Goal: Task Accomplishment & Management: Manage account settings

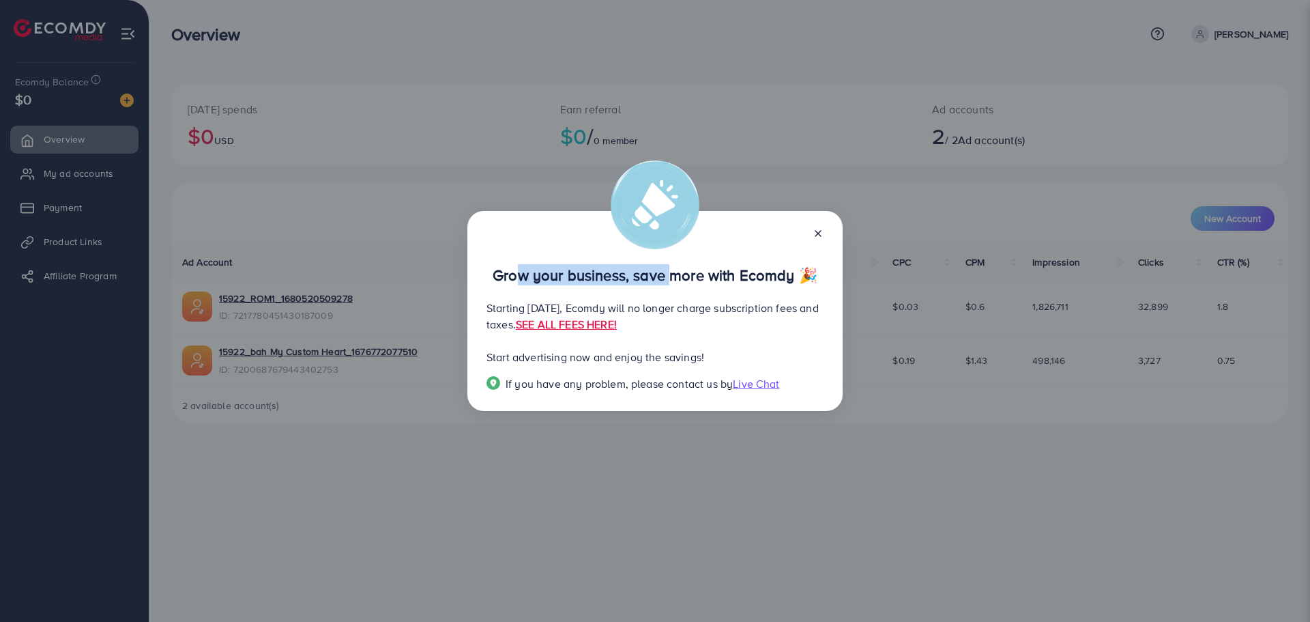
drag, startPoint x: 509, startPoint y: 281, endPoint x: 670, endPoint y: 281, distance: 161.1
click at [663, 281] on p "Grow your business, save more with Ecomdy 🎉" at bounding box center [655, 275] width 337 height 16
drag, startPoint x: 711, startPoint y: 279, endPoint x: 585, endPoint y: 277, distance: 126.3
click at [585, 277] on p "Grow your business, save more with Ecomdy 🎉" at bounding box center [655, 275] width 337 height 16
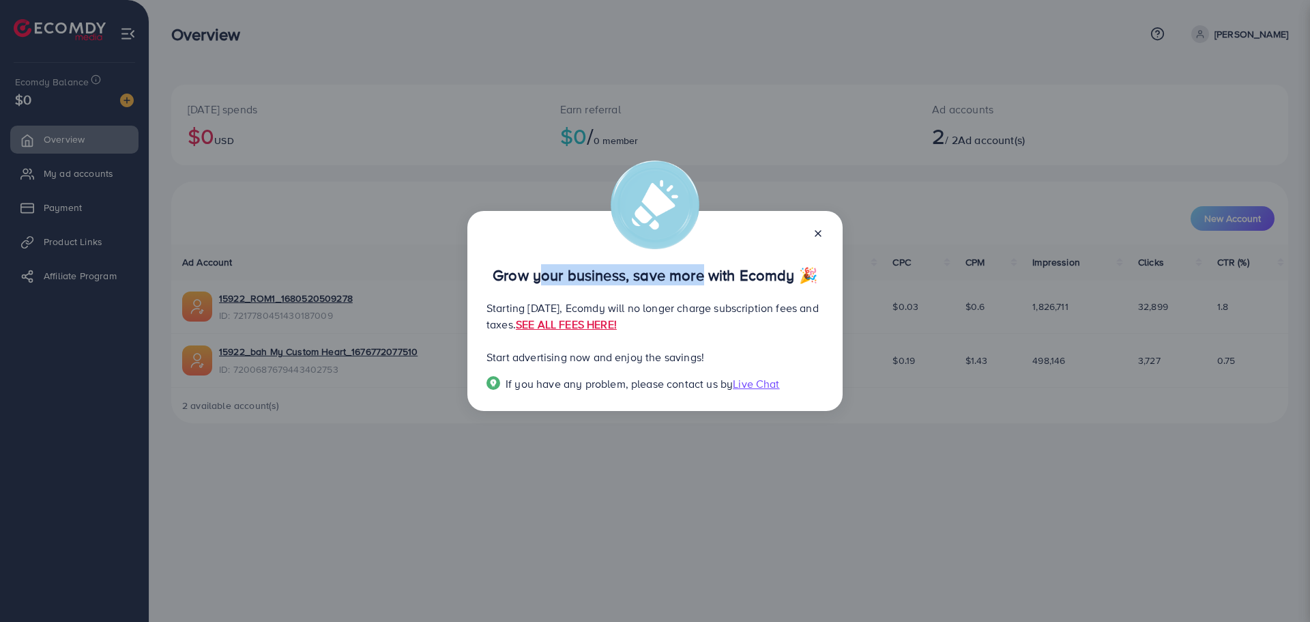
drag, startPoint x: 531, startPoint y: 274, endPoint x: 699, endPoint y: 276, distance: 167.9
click at [699, 276] on p "Grow your business, save more with Ecomdy 🎉" at bounding box center [655, 275] width 337 height 16
drag, startPoint x: 708, startPoint y: 276, endPoint x: 635, endPoint y: 272, distance: 73.1
click at [707, 276] on p "Grow your business, save more with Ecomdy 🎉" at bounding box center [655, 275] width 337 height 16
drag, startPoint x: 509, startPoint y: 356, endPoint x: 657, endPoint y: 357, distance: 148.1
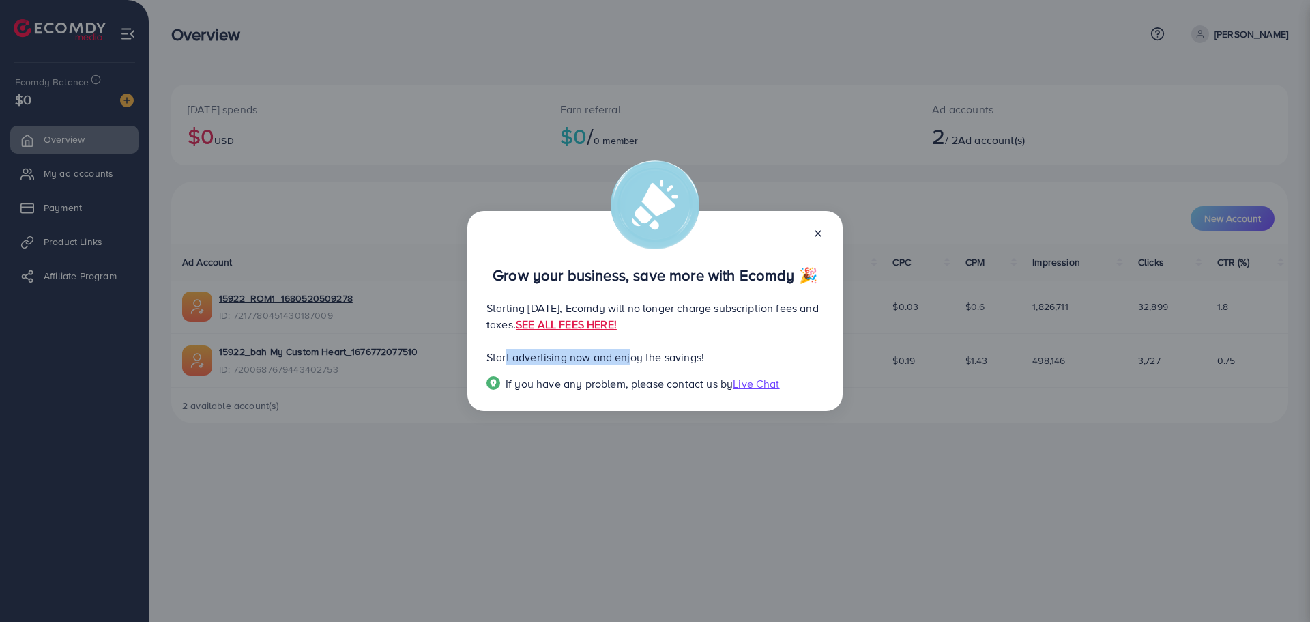
click at [635, 357] on p "Start advertising now and enjoy the savings!" at bounding box center [655, 357] width 337 height 16
drag, startPoint x: 645, startPoint y: 357, endPoint x: 547, endPoint y: 360, distance: 97.7
click at [547, 360] on p "Start advertising now and enjoy the savings!" at bounding box center [655, 357] width 337 height 16
click at [820, 236] on icon at bounding box center [818, 233] width 11 height 11
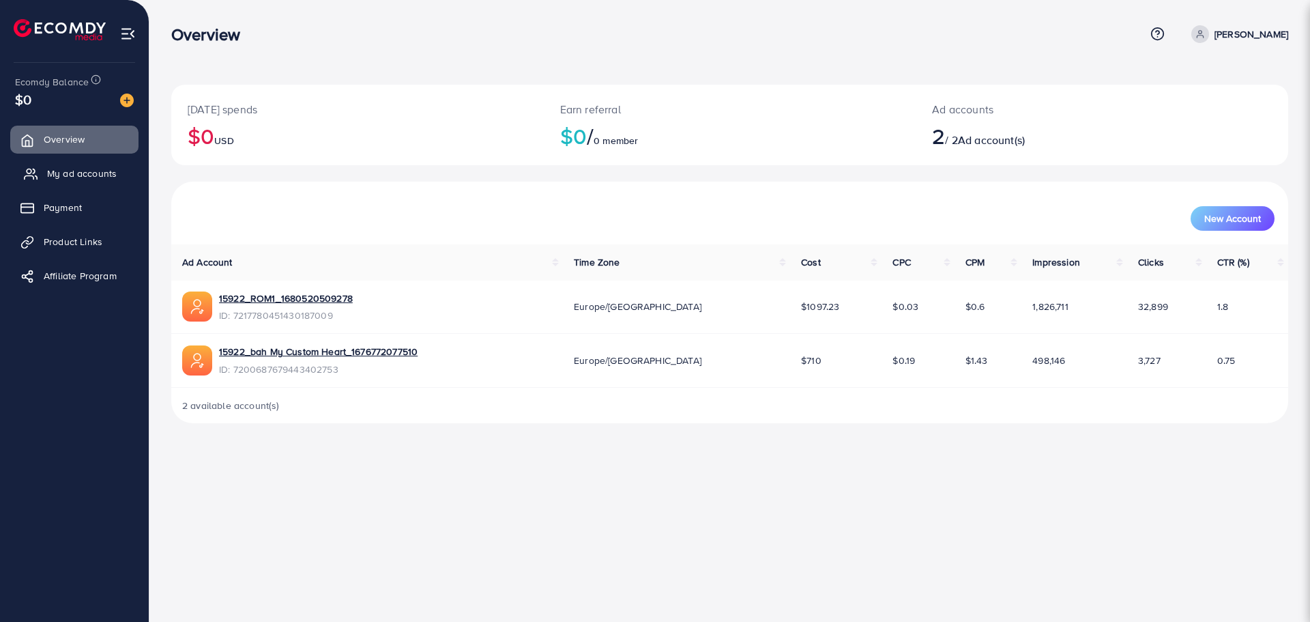
click at [61, 167] on span "My ad accounts" at bounding box center [82, 174] width 70 height 14
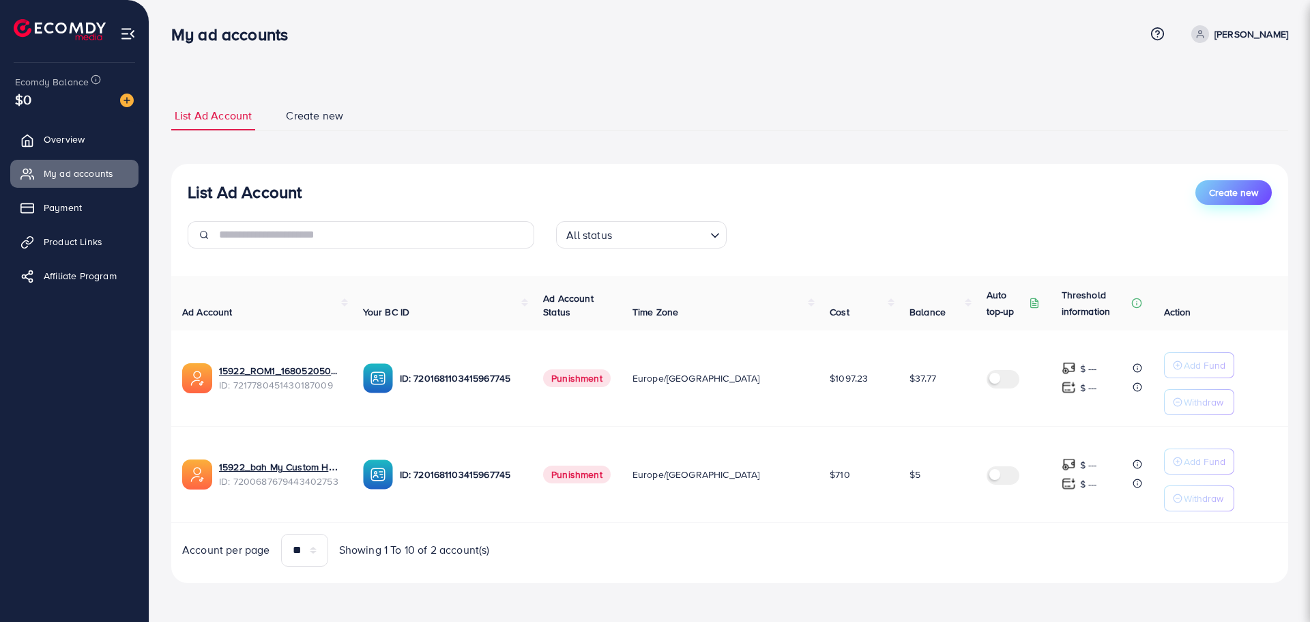
click at [1211, 189] on span "Create new" at bounding box center [1233, 193] width 49 height 14
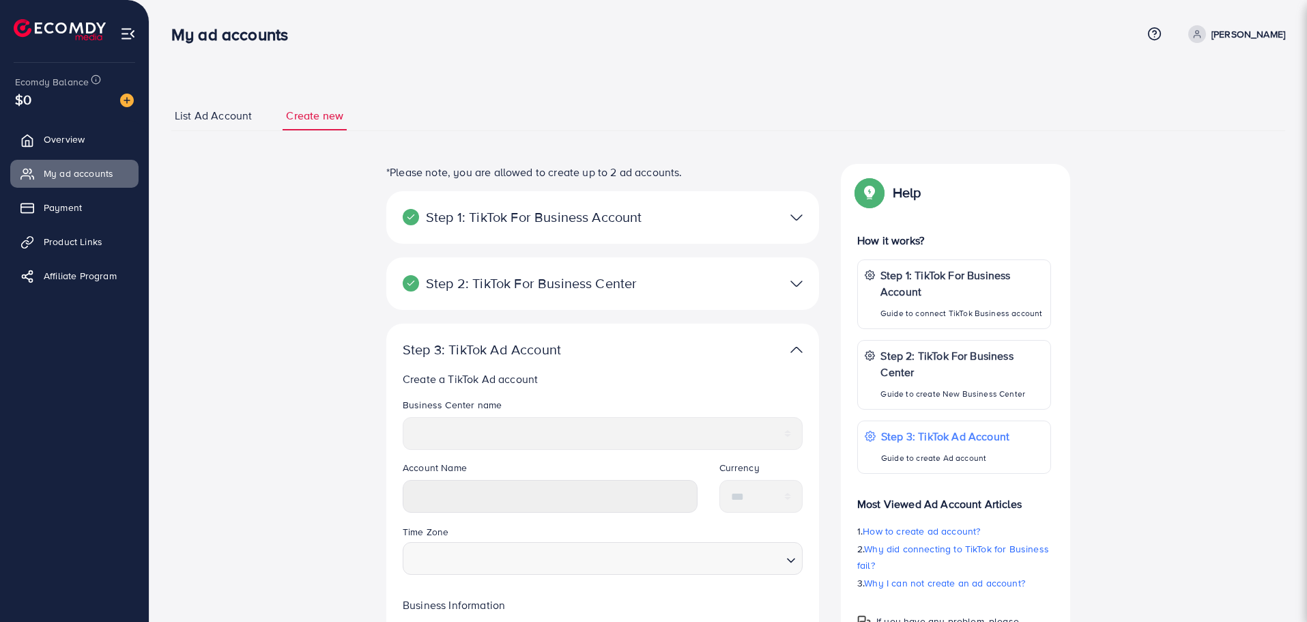
click at [573, 215] on p "Step 1: TikTok For Business Account" at bounding box center [532, 217] width 259 height 16
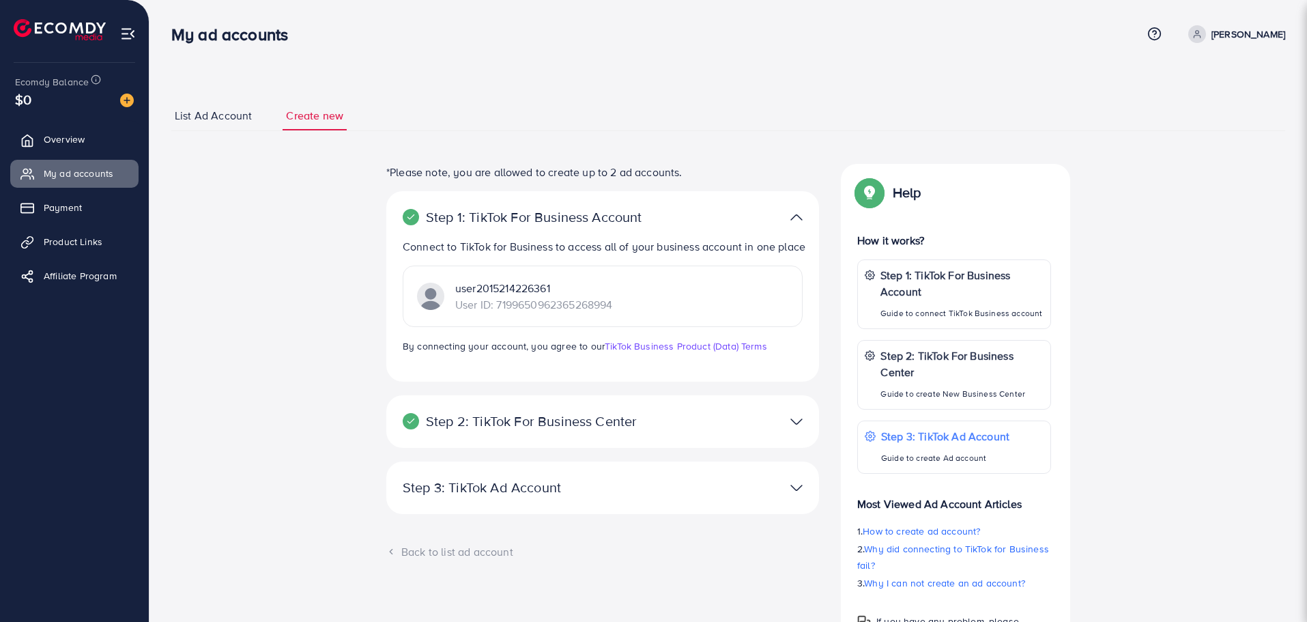
click at [573, 215] on p "Step 1: TikTok For Business Account" at bounding box center [532, 217] width 259 height 16
click at [800, 219] on img at bounding box center [796, 217] width 12 height 20
click at [795, 422] on img at bounding box center [796, 422] width 12 height 20
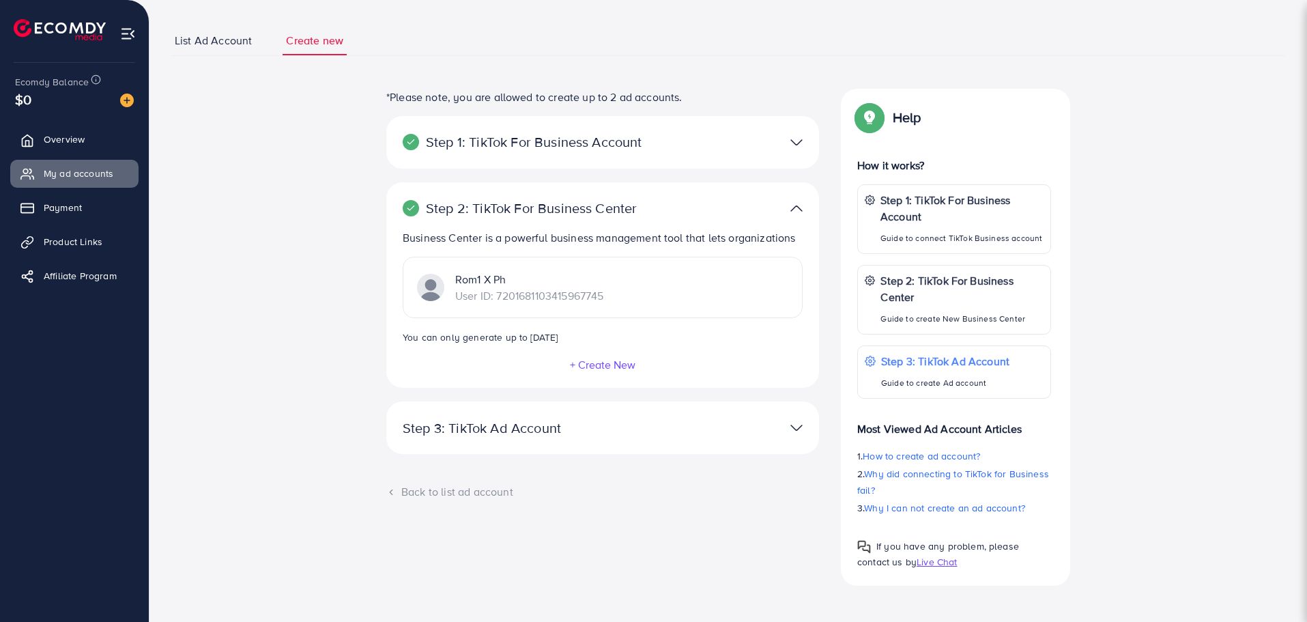
scroll to position [77, 0]
click at [787, 423] on div at bounding box center [743, 426] width 141 height 20
click at [799, 424] on img at bounding box center [796, 426] width 12 height 20
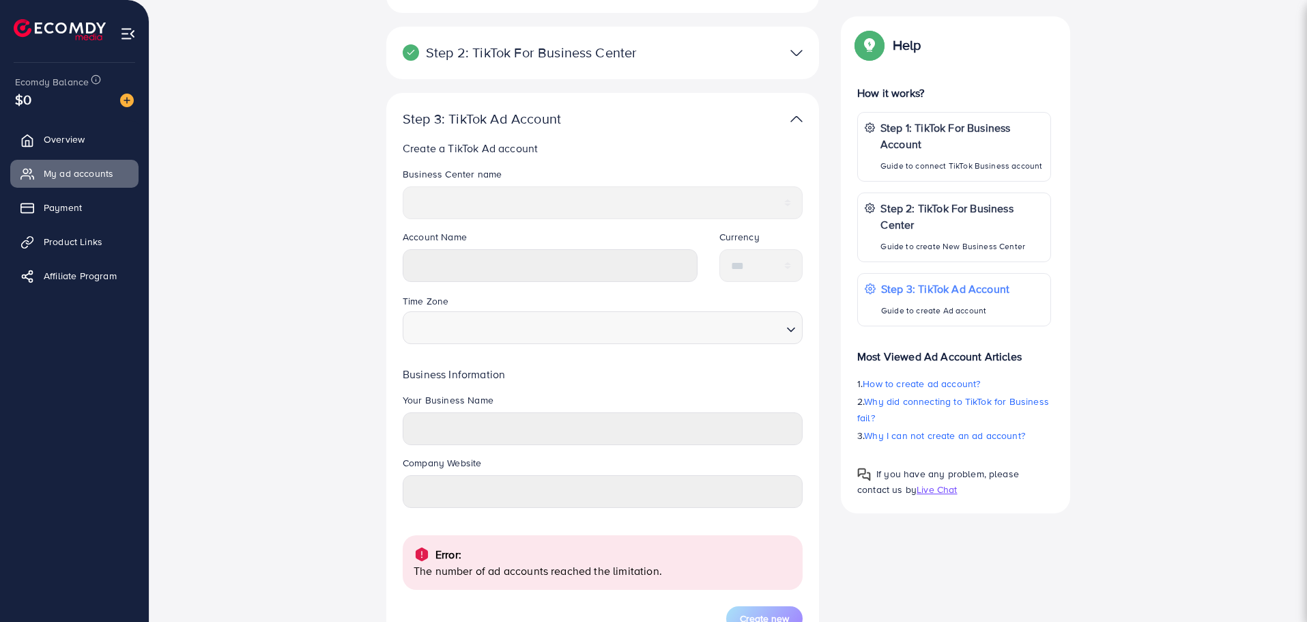
scroll to position [350, 0]
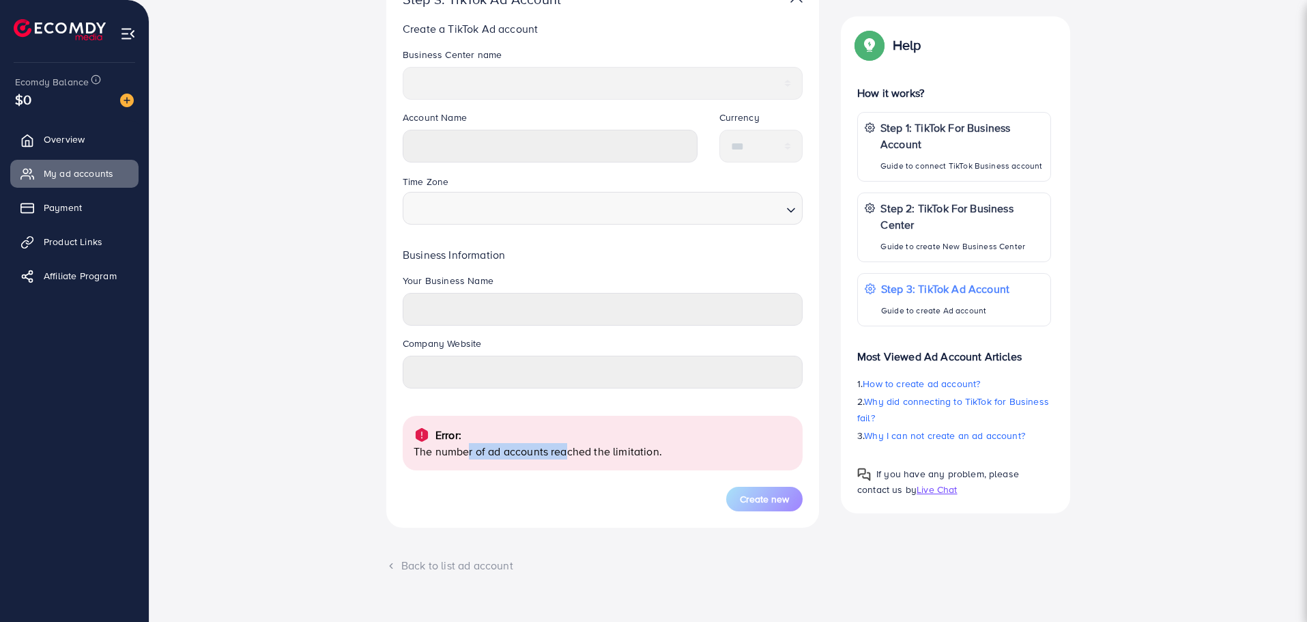
drag, startPoint x: 462, startPoint y: 446, endPoint x: 561, endPoint y: 450, distance: 99.0
click at [561, 450] on p "The number of ad accounts reached the limitation." at bounding box center [603, 451] width 378 height 16
click at [565, 450] on p "The number of ad accounts reached the limitation." at bounding box center [603, 451] width 378 height 16
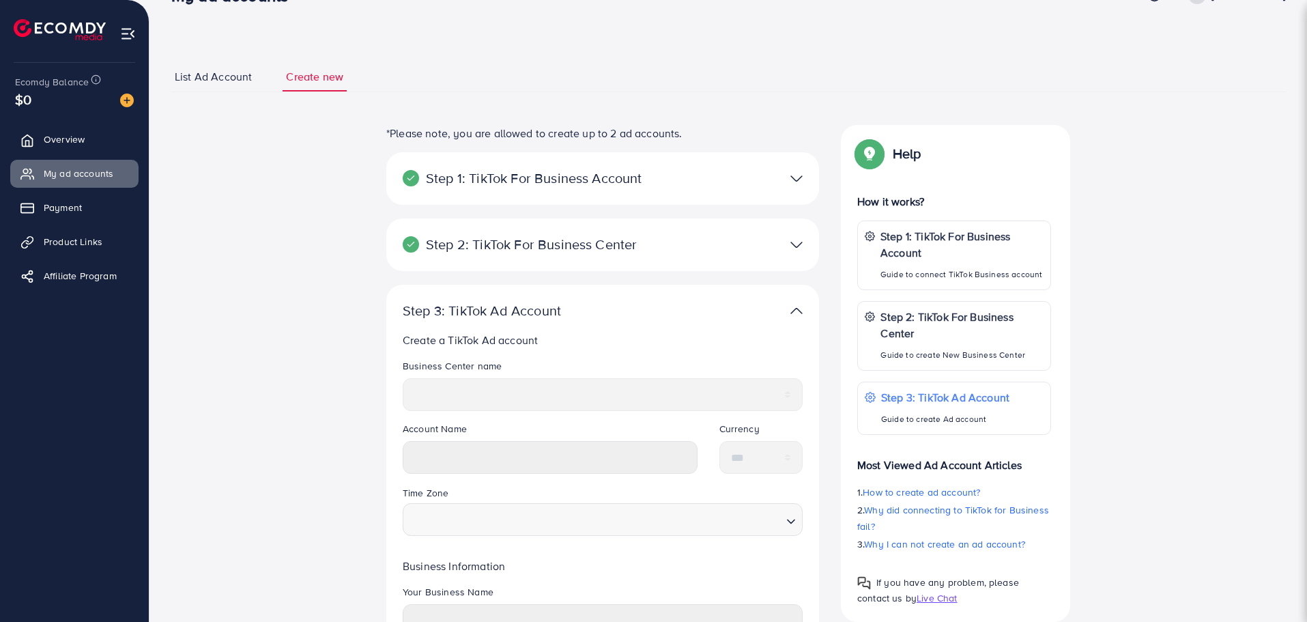
scroll to position [0, 0]
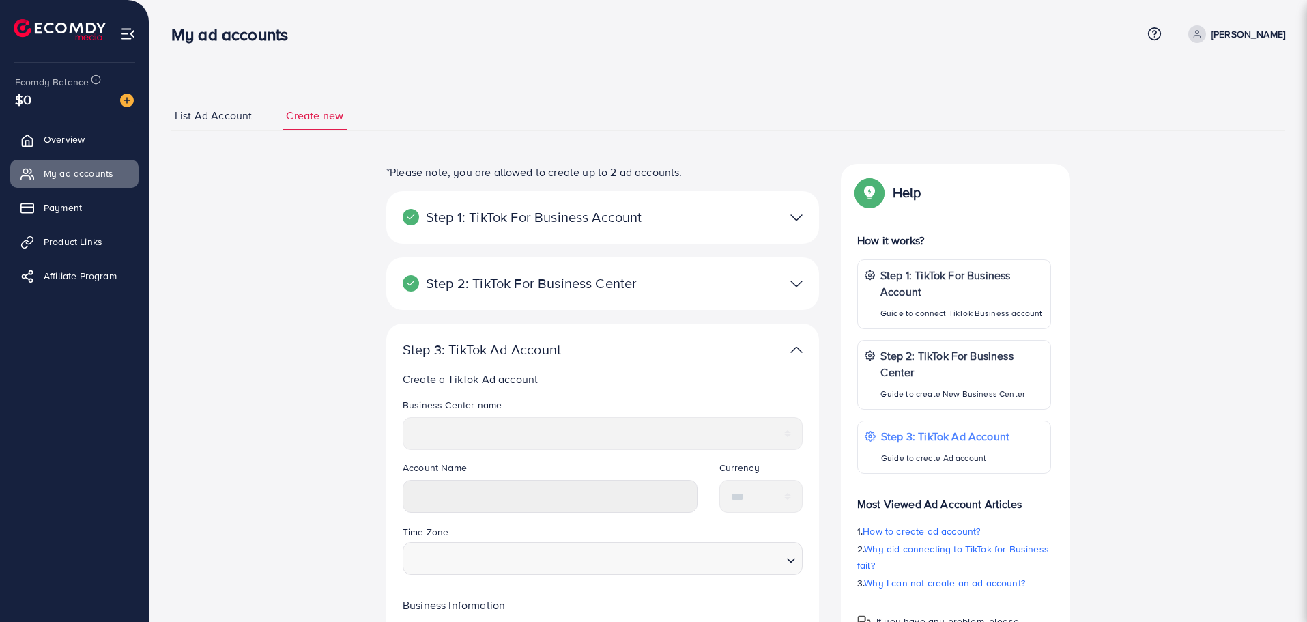
click at [194, 115] on span "List Ad Account" at bounding box center [213, 116] width 77 height 16
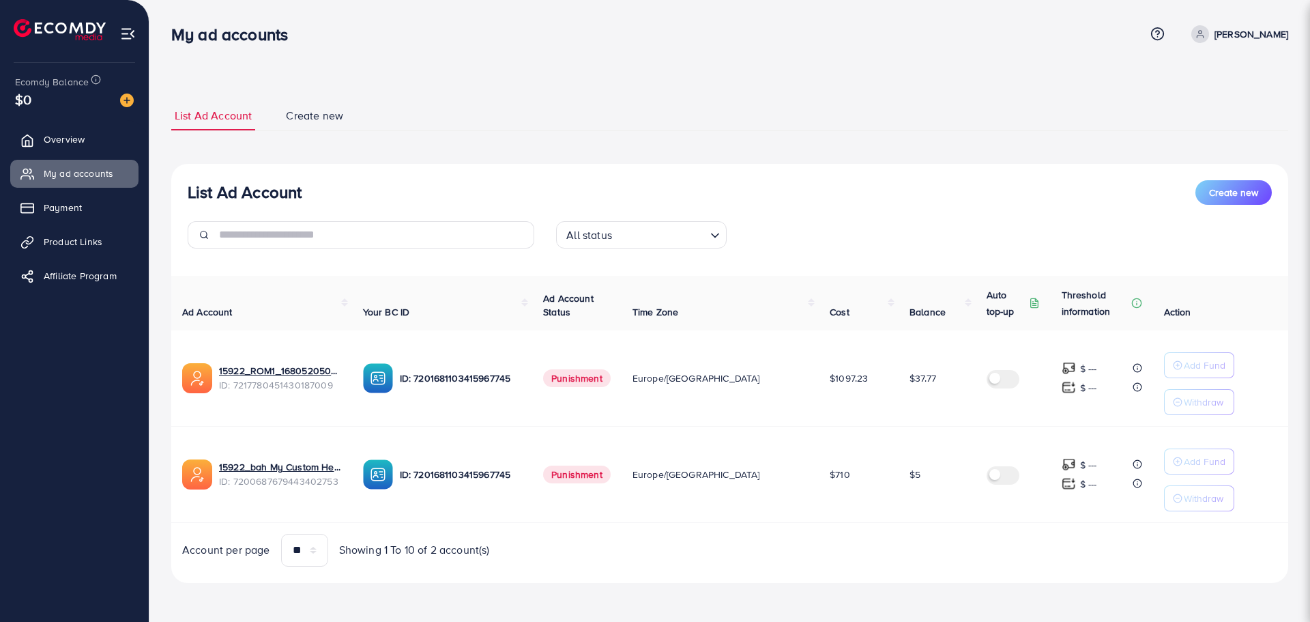
drag, startPoint x: 652, startPoint y: 386, endPoint x: 600, endPoint y: 386, distance: 52.6
click at [600, 386] on td "Punishment" at bounding box center [576, 378] width 89 height 96
click at [600, 386] on span "Punishment" at bounding box center [577, 378] width 68 height 18
drag, startPoint x: 637, startPoint y: 476, endPoint x: 579, endPoint y: 478, distance: 57.4
click at [579, 478] on td "Punishment" at bounding box center [576, 474] width 89 height 96
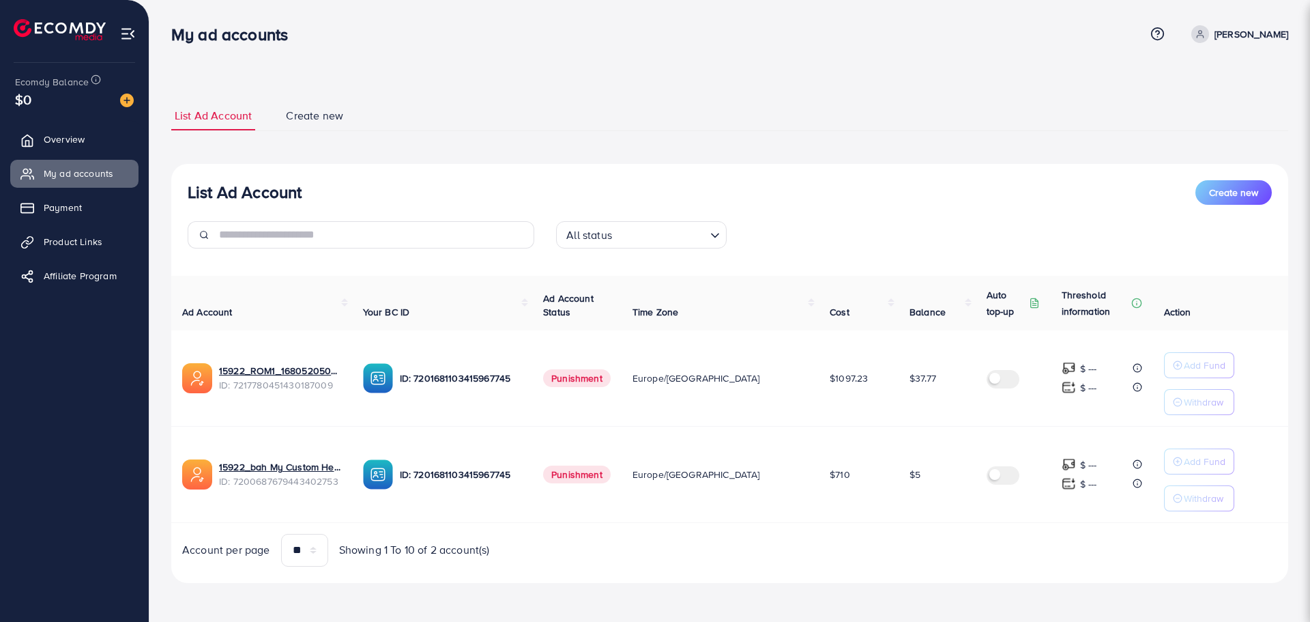
click at [579, 478] on td "Punishment" at bounding box center [576, 474] width 89 height 96
click at [45, 221] on link "Payment" at bounding box center [74, 207] width 128 height 27
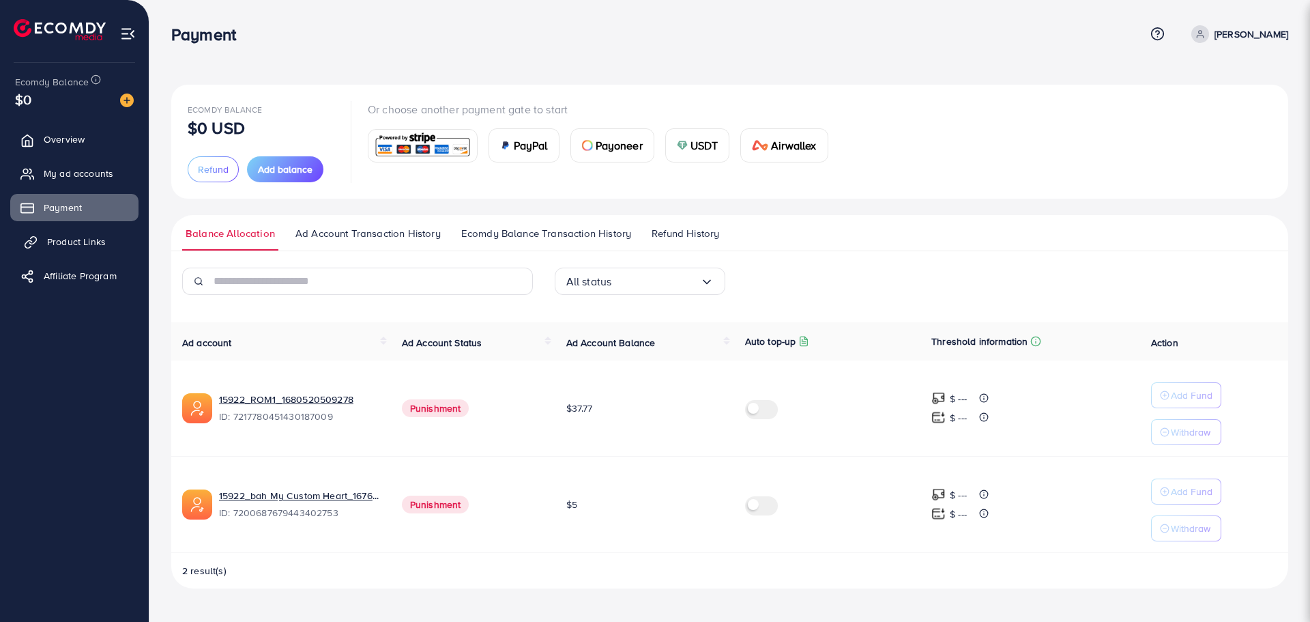
click at [57, 244] on span "Product Links" at bounding box center [76, 242] width 59 height 14
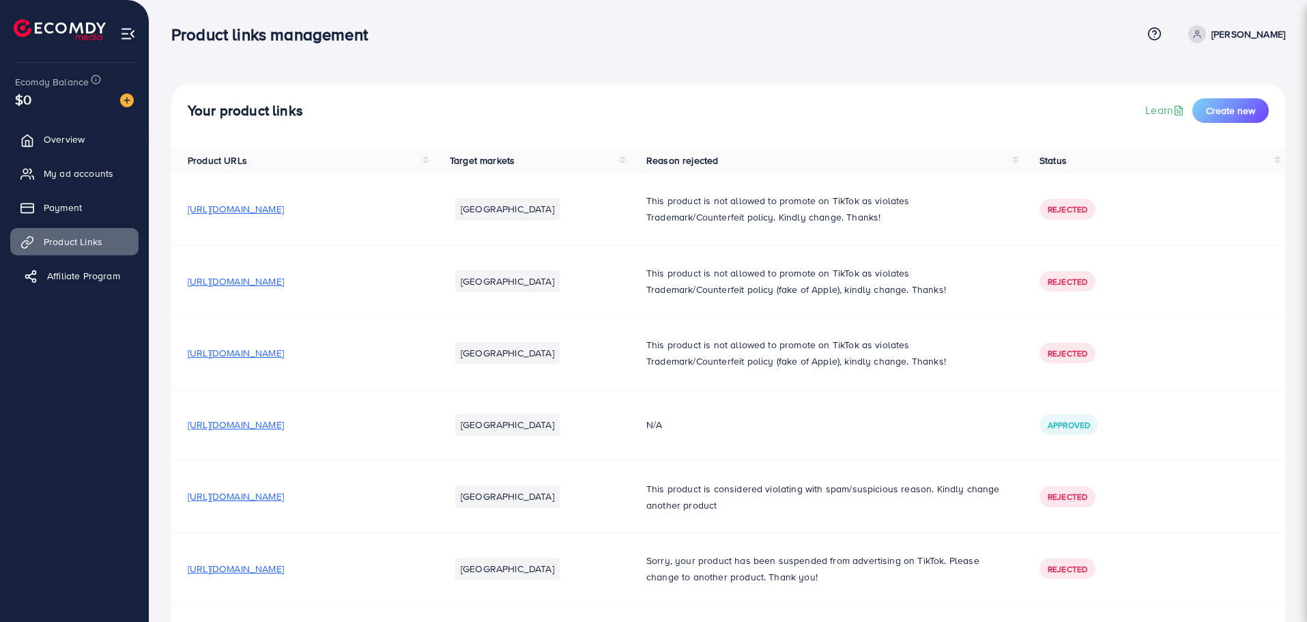
click at [51, 285] on link "Affiliate Program" at bounding box center [74, 275] width 128 height 27
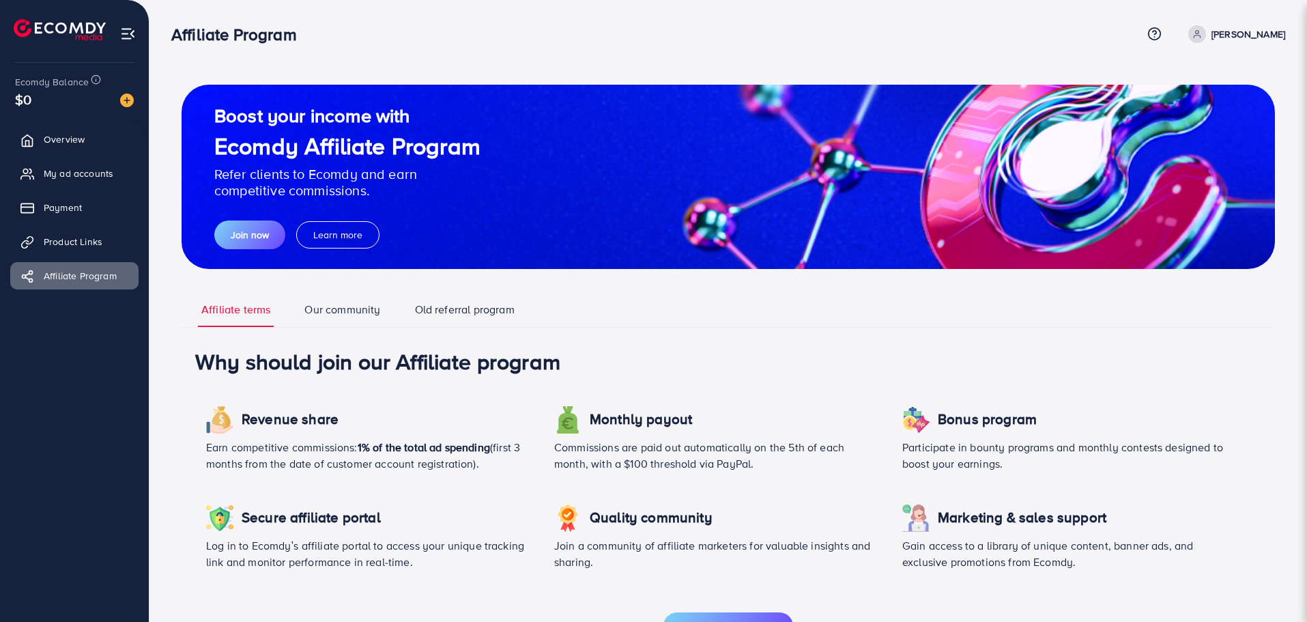
click at [310, 321] on link "Our community" at bounding box center [342, 314] width 83 height 25
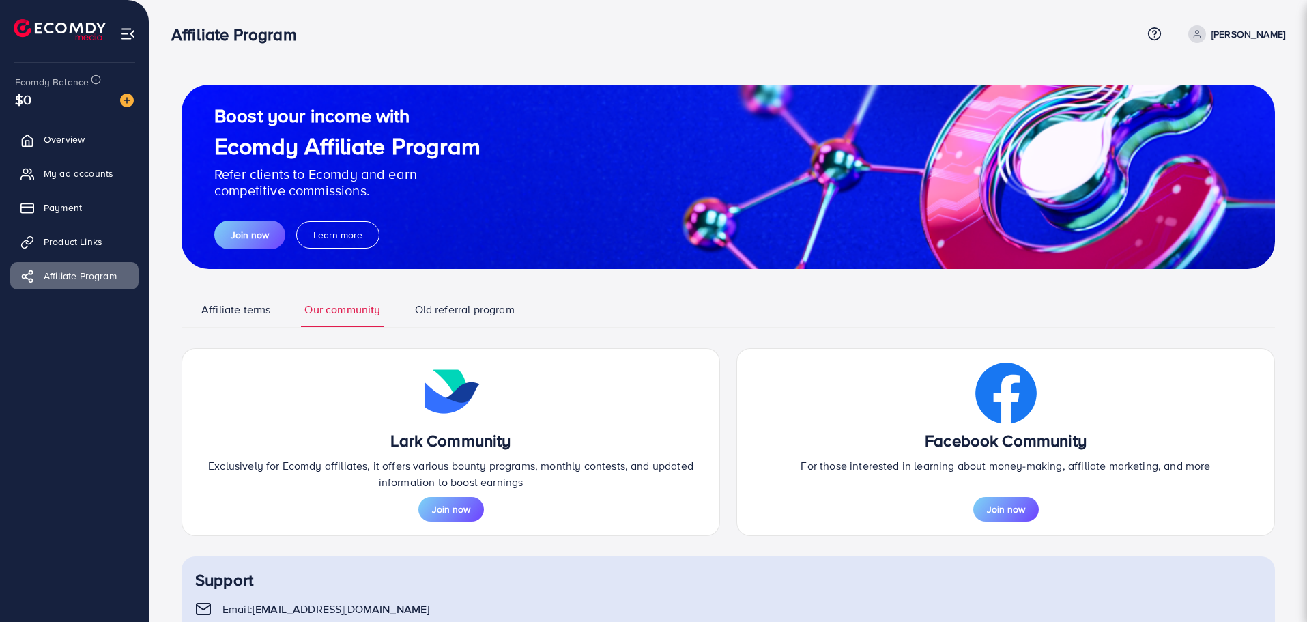
click at [470, 313] on link "Old referral program" at bounding box center [465, 314] width 106 height 25
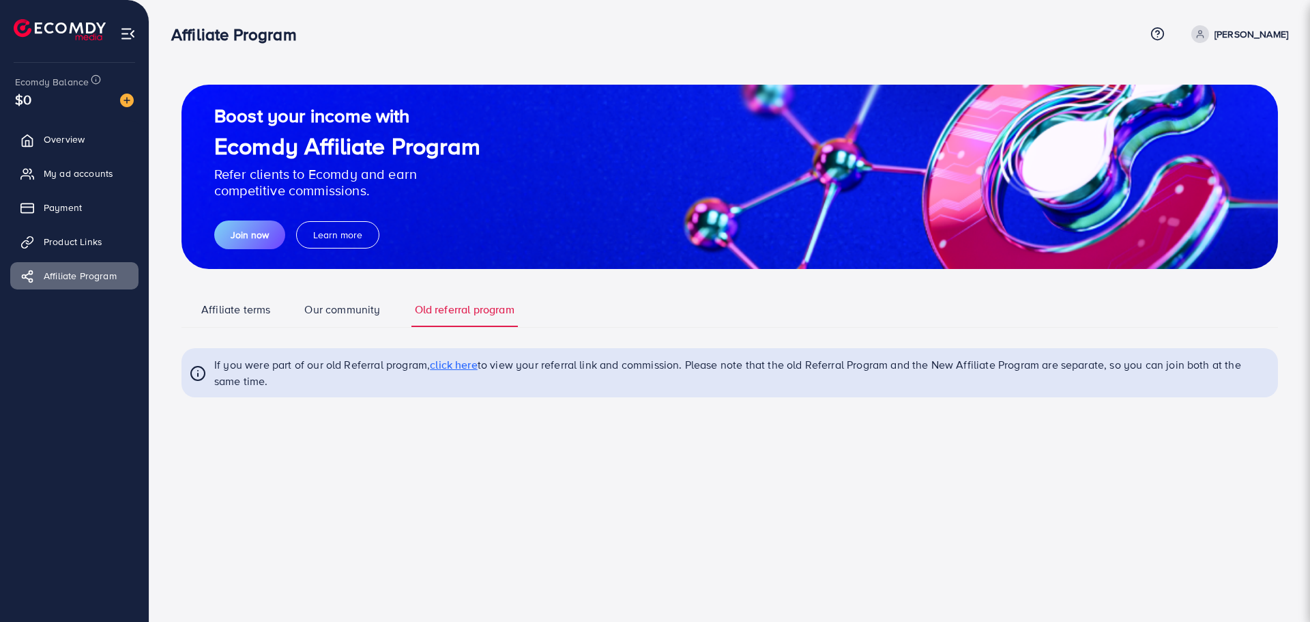
click at [332, 314] on link "Our community" at bounding box center [342, 314] width 83 height 25
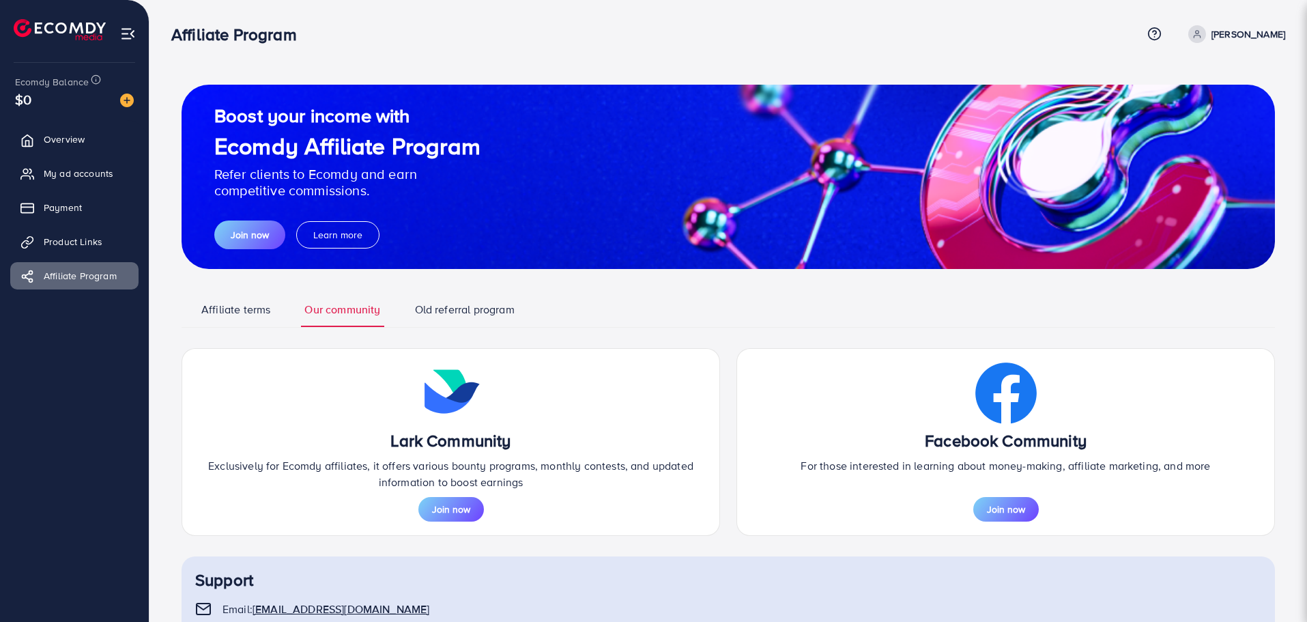
click at [241, 305] on link "Affiliate terms" at bounding box center [236, 314] width 76 height 25
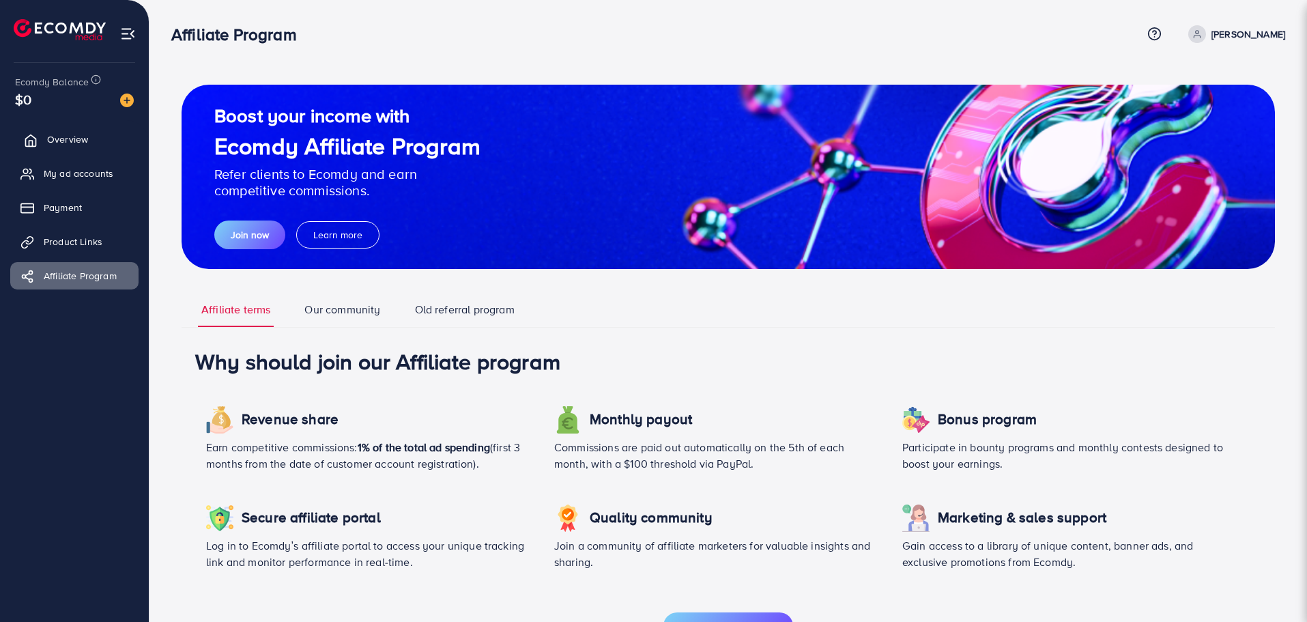
click at [100, 140] on link "Overview" at bounding box center [74, 139] width 128 height 27
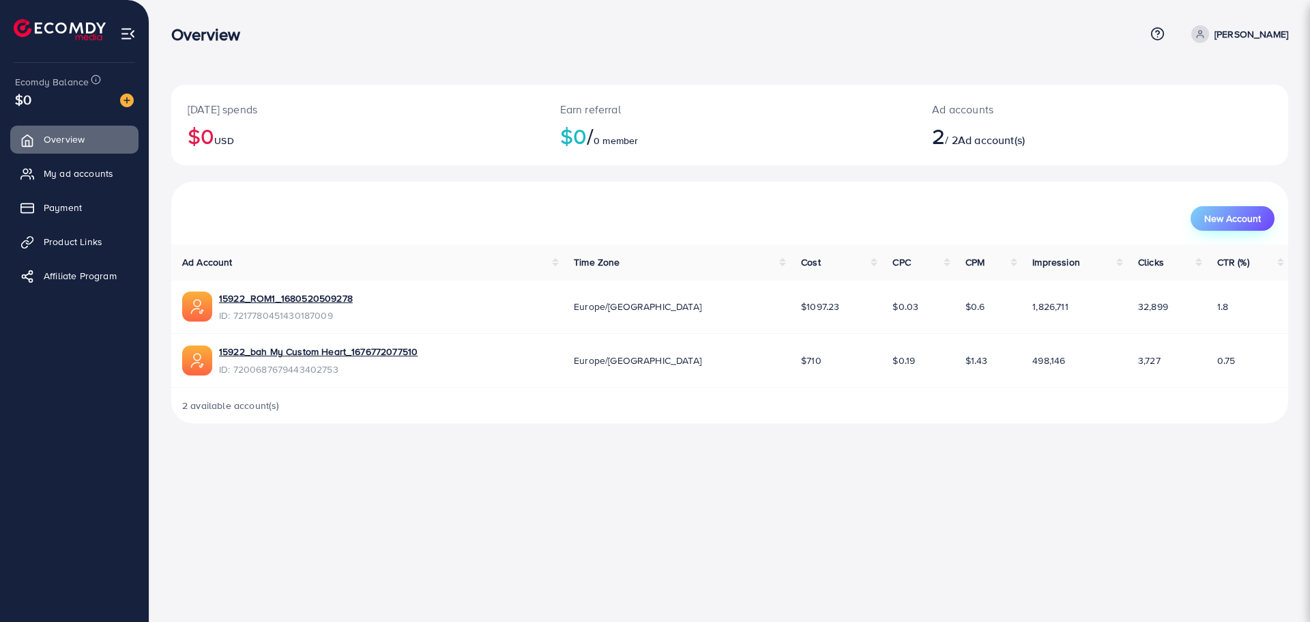
click at [1222, 220] on span "New Account" at bounding box center [1233, 219] width 57 height 10
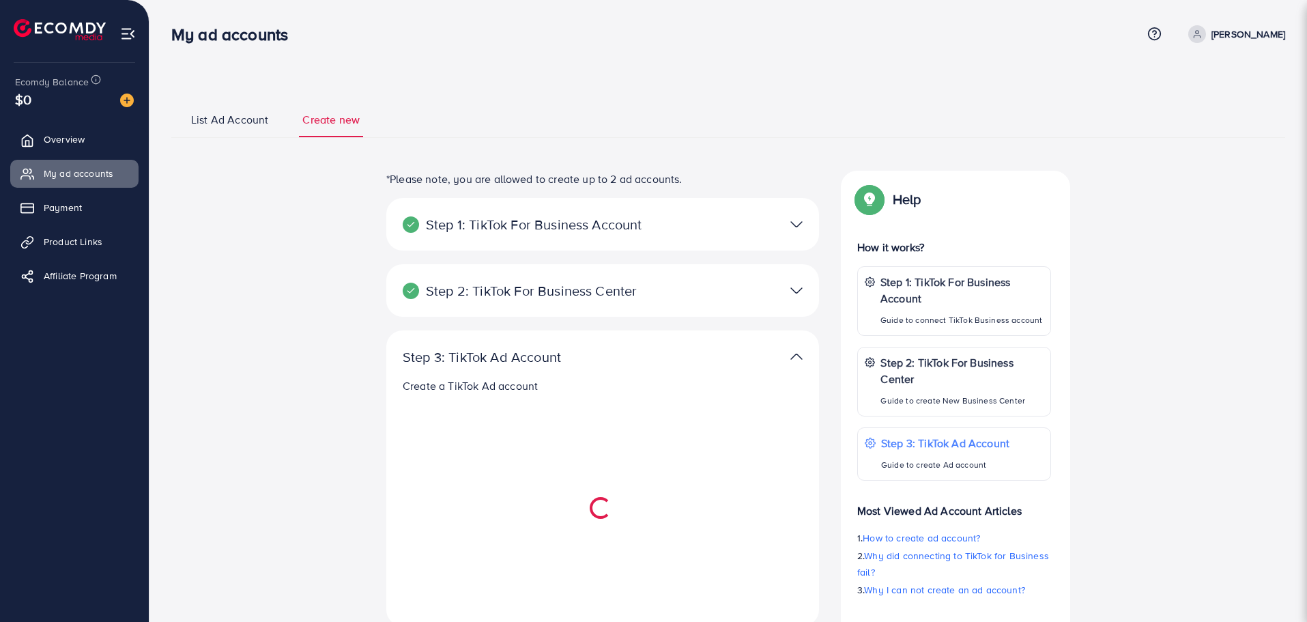
select select
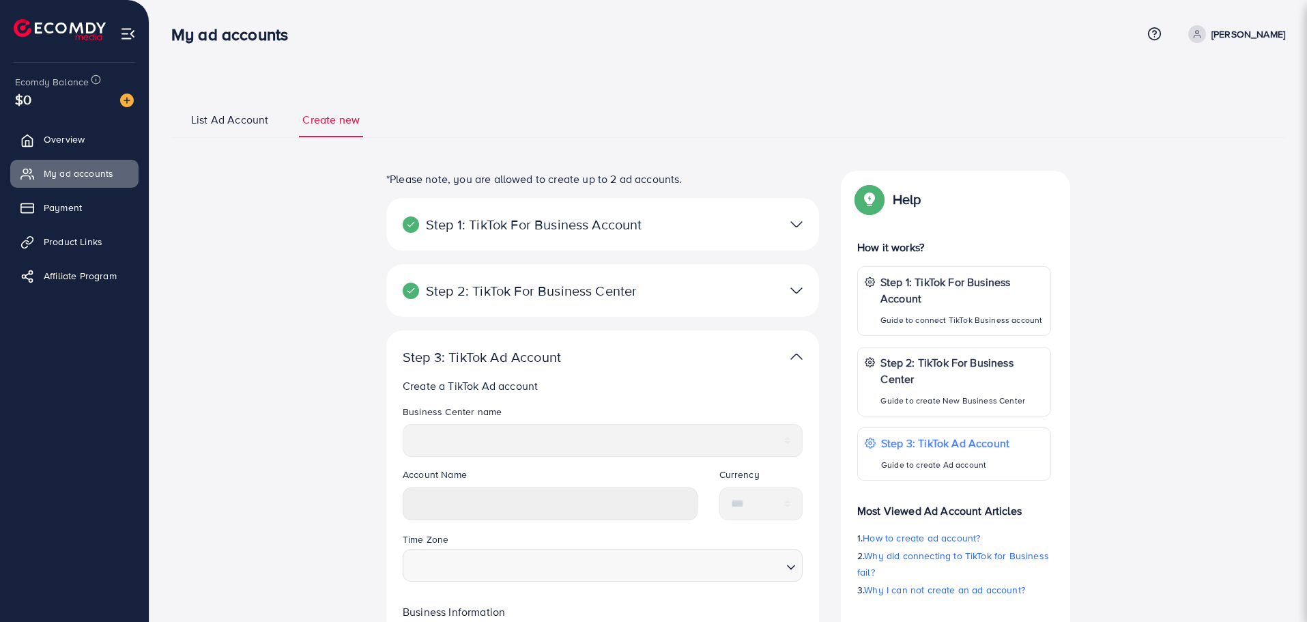
select select
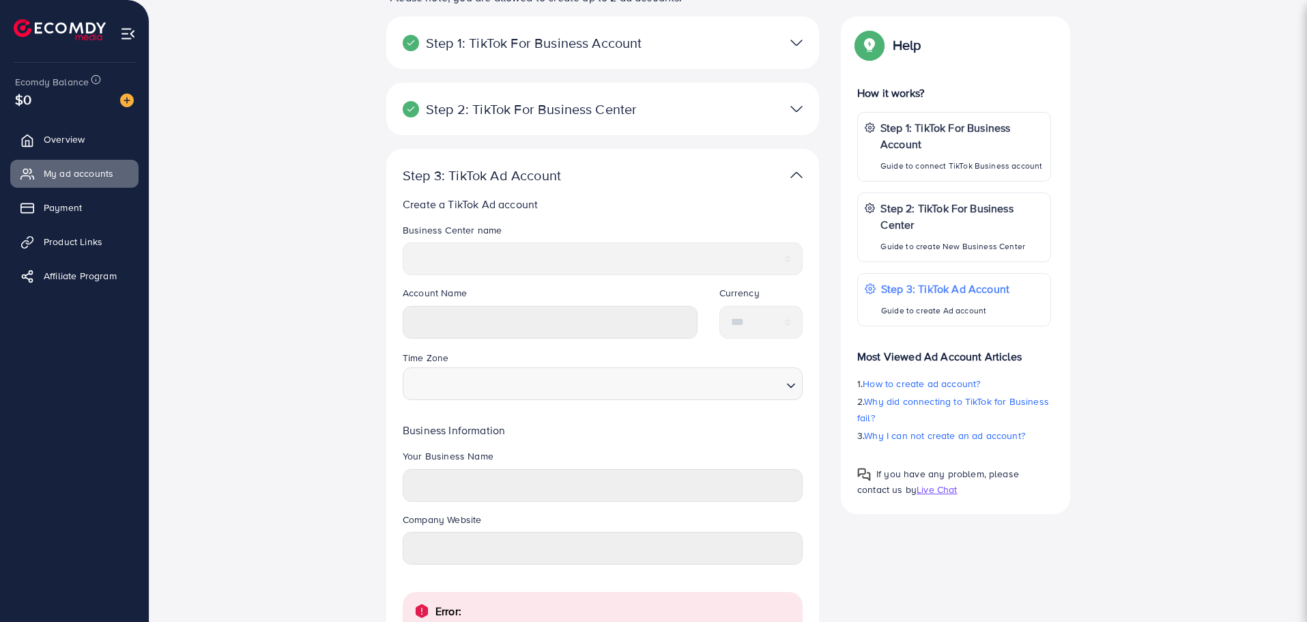
scroll to position [205, 0]
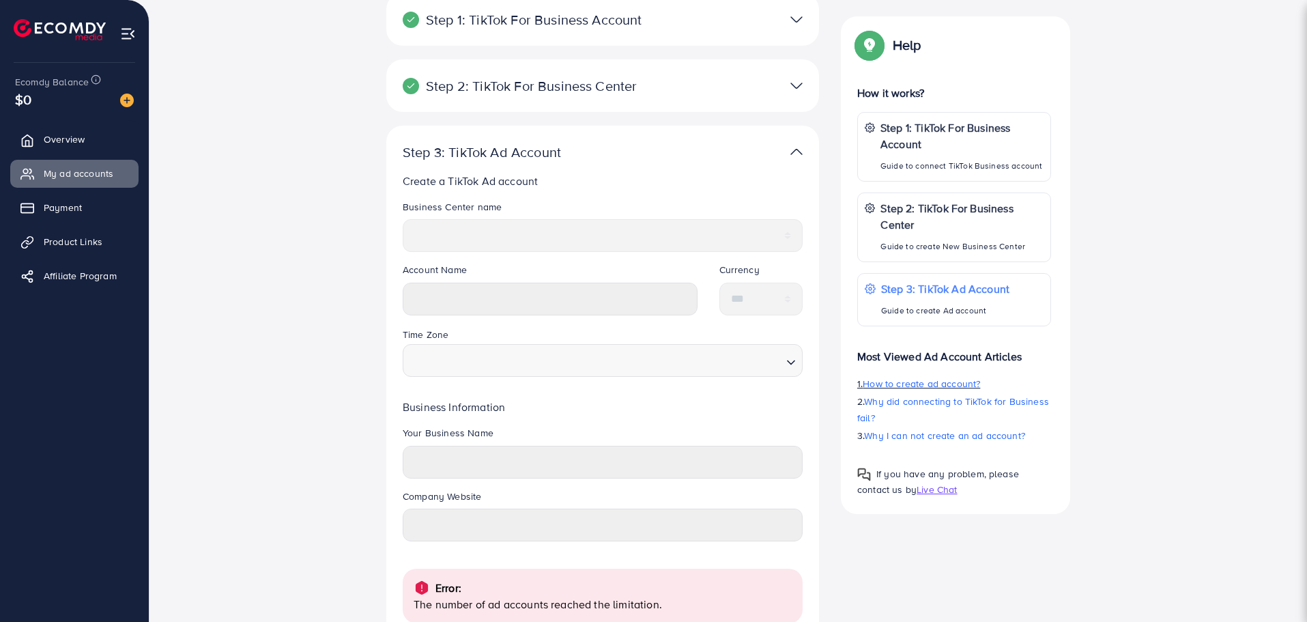
click at [916, 384] on span "How to create ad account?" at bounding box center [921, 384] width 117 height 14
click at [939, 437] on span "Why I can not create an ad account?" at bounding box center [944, 436] width 161 height 14
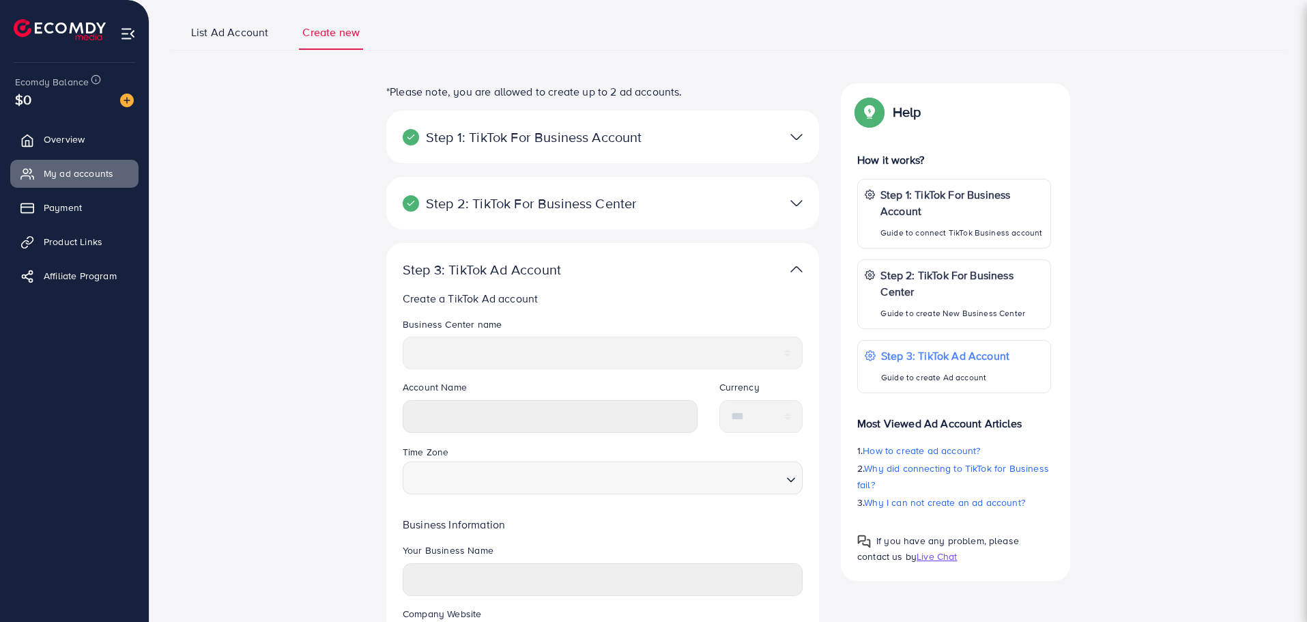
scroll to position [39, 0]
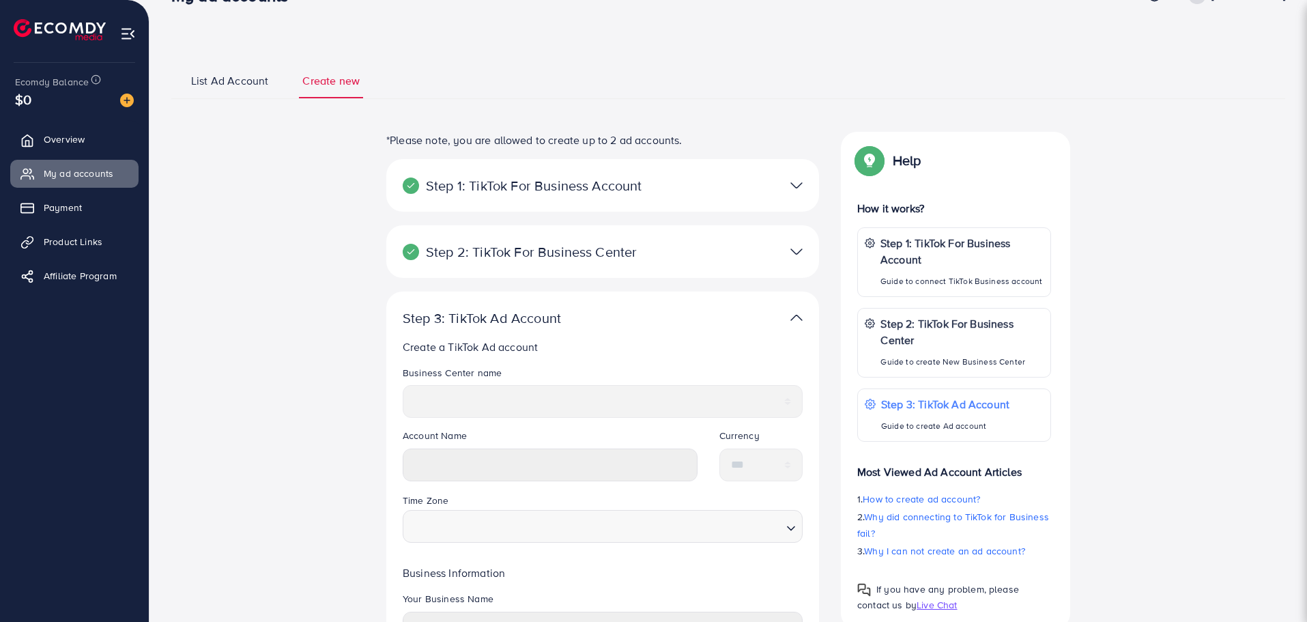
click at [595, 247] on p "Step 2: TikTok For Business Center" at bounding box center [532, 252] width 259 height 16
